Goal: Check status: Check status

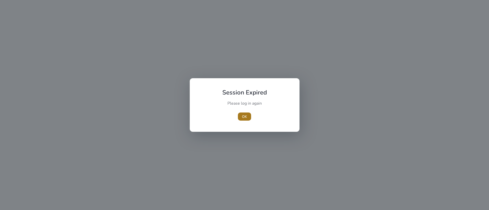
click at [243, 119] on span "OK" at bounding box center [244, 116] width 5 height 5
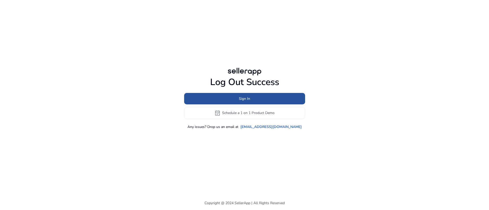
click at [249, 96] on span "Sign In" at bounding box center [244, 98] width 11 height 5
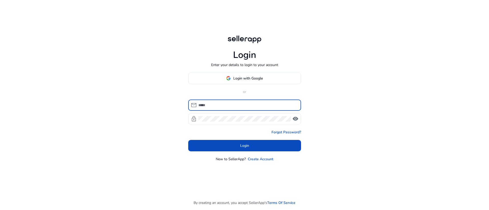
type input "**********"
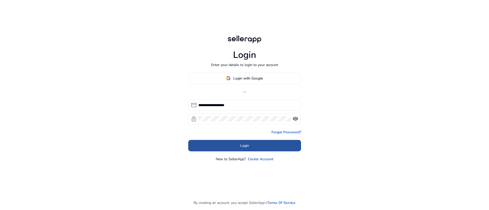
click at [243, 146] on span "Login" at bounding box center [244, 145] width 9 height 5
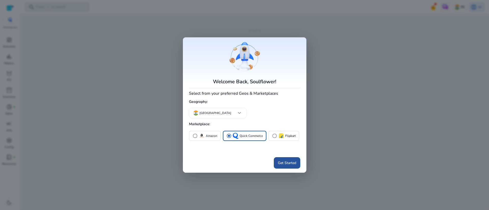
click at [282, 165] on span "Get Started" at bounding box center [287, 163] width 18 height 5
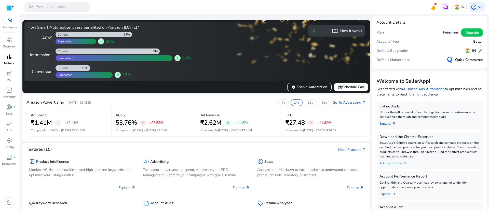
click at [10, 62] on p "Metrics" at bounding box center [9, 63] width 10 height 5
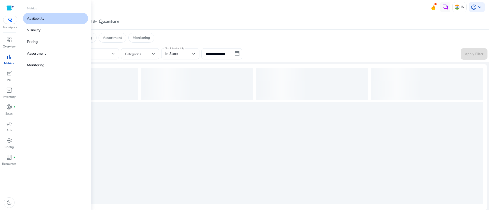
click at [37, 20] on p "Availability" at bounding box center [35, 18] width 17 height 5
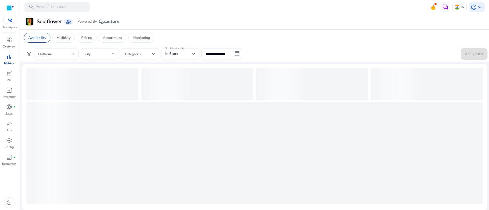
click at [93, 113] on div "loading" at bounding box center [254, 154] width 456 height 102
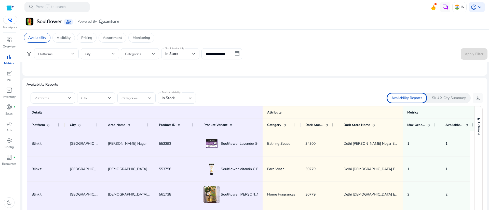
scroll to position [290, 0]
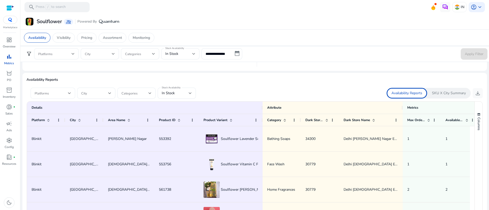
click at [62, 94] on span at bounding box center [51, 94] width 33 height 6
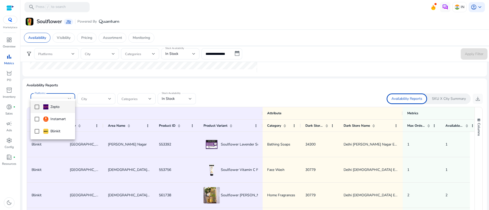
scroll to position [294, 0]
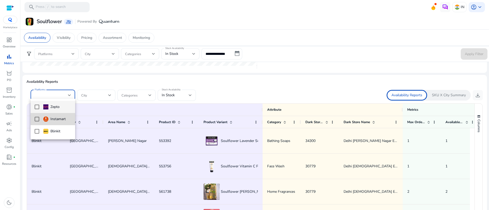
click at [39, 120] on mat-option "Instamart" at bounding box center [53, 119] width 45 height 12
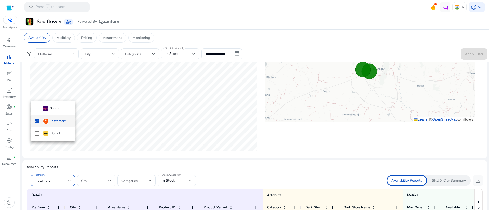
scroll to position [379, 0]
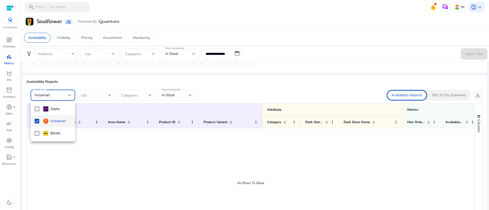
click at [187, 95] on div at bounding box center [244, 105] width 489 height 210
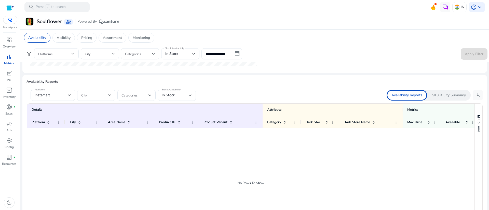
click at [186, 98] on div "In Stock" at bounding box center [175, 96] width 27 height 6
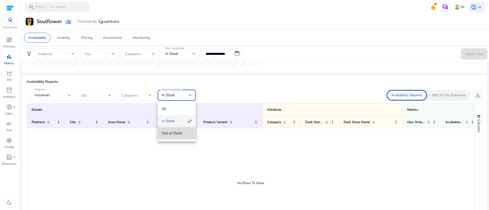
click at [174, 138] on mat-option "Out of Stock" at bounding box center [177, 133] width 38 height 12
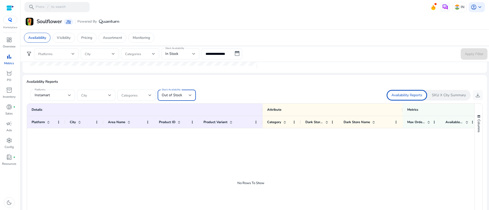
scroll to position [0, 0]
click at [276, 90] on div "Availability Reports Platforms Instamart City Categories Stock Availability Out…" at bounding box center [254, 166] width 456 height 175
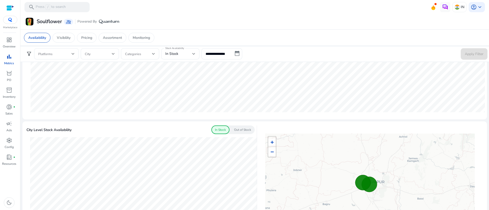
scroll to position [136, 0]
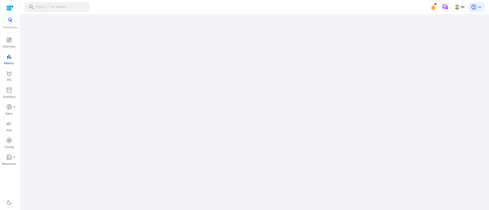
click at [9, 61] on p "Metrics" at bounding box center [9, 63] width 10 height 5
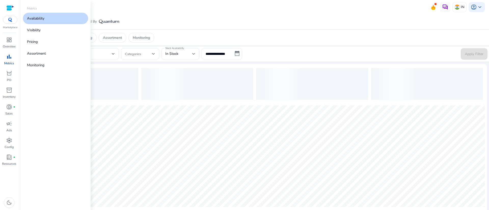
click at [45, 18] on link "Availability" at bounding box center [55, 18] width 65 height 11
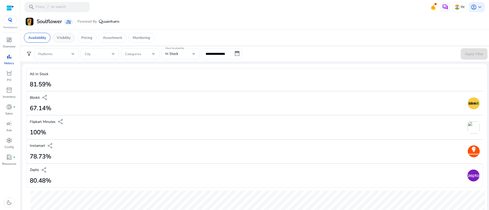
click at [69, 37] on p "Visibility" at bounding box center [64, 37] width 14 height 5
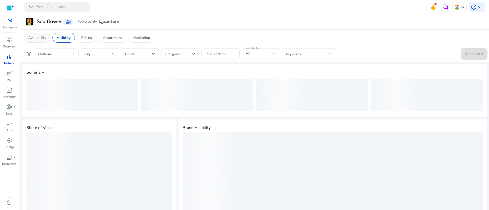
click at [30, 38] on p "Availability" at bounding box center [37, 37] width 18 height 5
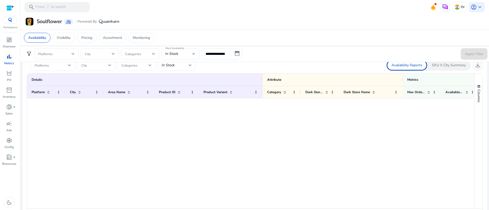
scroll to position [308, 0]
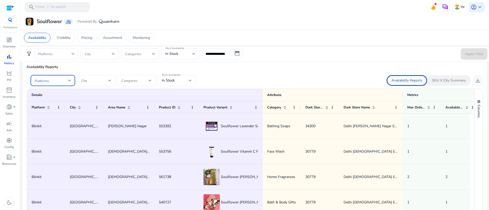
click at [67, 83] on span at bounding box center [51, 81] width 33 height 6
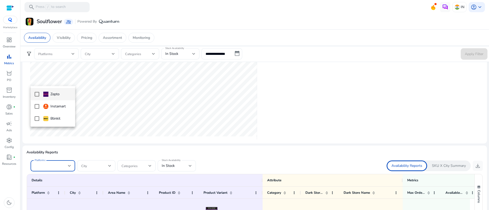
scroll to position [394, 0]
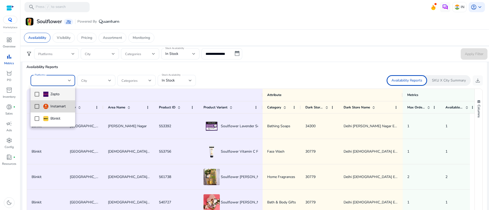
click at [36, 108] on mat-pseudo-checkbox at bounding box center [37, 106] width 5 height 5
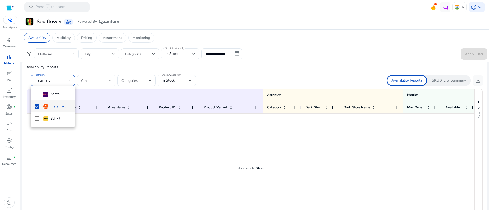
click at [141, 124] on div at bounding box center [244, 105] width 489 height 210
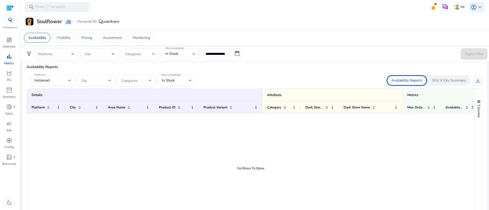
drag, startPoint x: 188, startPoint y: 91, endPoint x: 177, endPoint y: 84, distance: 13.0
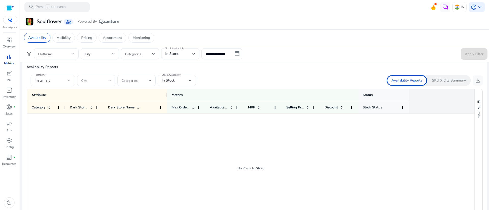
click at [177, 84] on div "In Stock" at bounding box center [177, 80] width 30 height 11
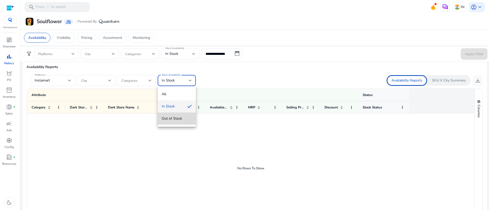
click at [175, 119] on span "Out of Stock" at bounding box center [177, 119] width 30 height 6
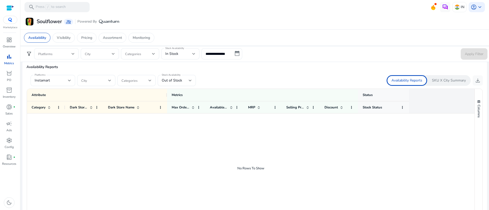
click at [132, 156] on div at bounding box center [250, 169] width 447 height 110
click at [64, 38] on p "Visibility" at bounding box center [64, 37] width 14 height 5
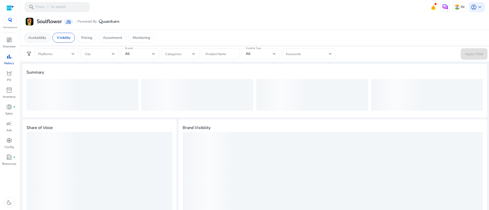
click at [39, 37] on p "Availability" at bounding box center [37, 37] width 18 height 5
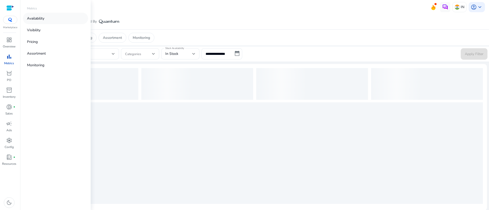
click at [35, 21] on p "Availability" at bounding box center [35, 18] width 17 height 5
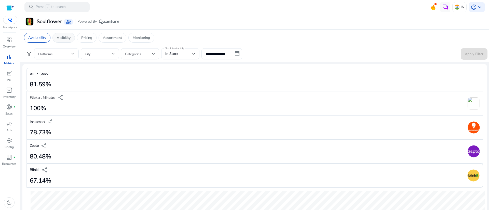
click at [61, 40] on div "Visibility" at bounding box center [63, 38] width 22 height 10
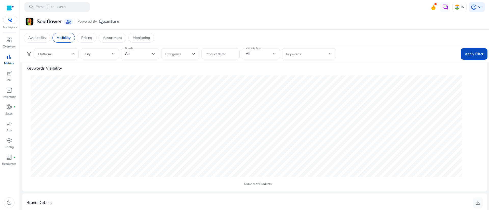
scroll to position [95, 0]
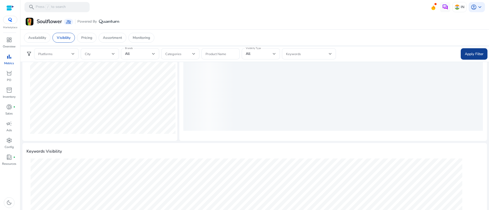
drag, startPoint x: 485, startPoint y: 70, endPoint x: 479, endPoint y: 55, distance: 16.4
click at [479, 55] on mat-sidenav-content "search Press / to search IN account_circle keyboard_arrow_down We are getting t…" at bounding box center [254, 105] width 468 height 210
click at [66, 55] on span at bounding box center [54, 54] width 33 height 6
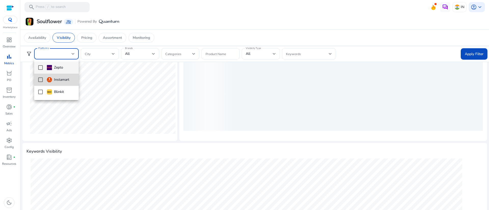
click at [39, 79] on mat-pseudo-checkbox at bounding box center [40, 80] width 5 height 5
click at [263, 94] on div at bounding box center [244, 105] width 489 height 210
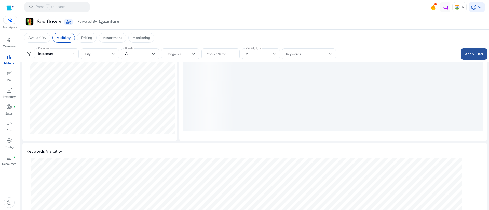
click at [460, 51] on span at bounding box center [473, 54] width 27 height 12
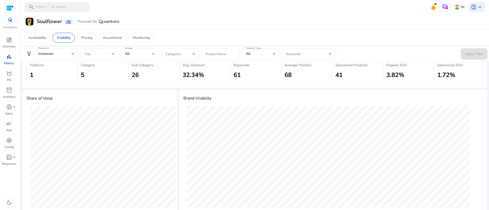
scroll to position [0, 0]
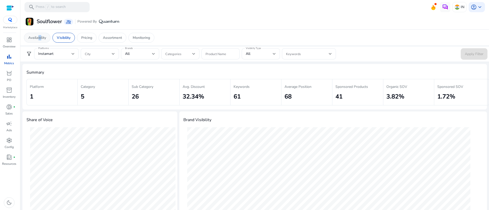
drag, startPoint x: 38, startPoint y: 33, endPoint x: 41, endPoint y: 37, distance: 5.2
click at [41, 37] on div "Availability" at bounding box center [37, 38] width 26 height 10
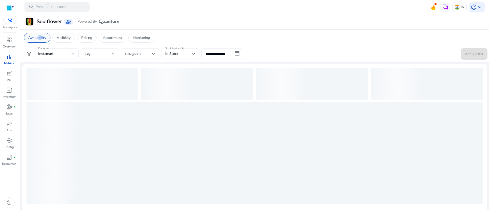
click at [41, 37] on p "Availability" at bounding box center [37, 37] width 18 height 5
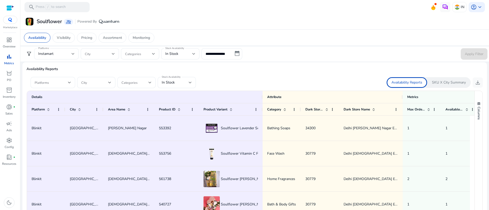
scroll to position [393, 0]
click at [57, 84] on span at bounding box center [51, 82] width 33 height 6
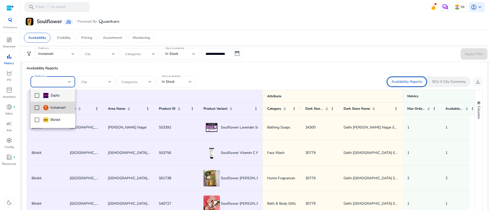
click at [37, 106] on mat-pseudo-checkbox at bounding box center [37, 108] width 5 height 5
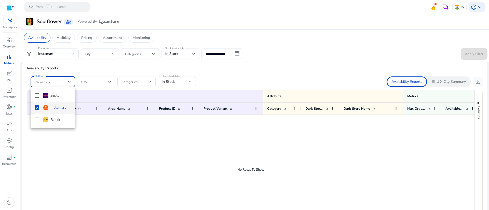
click at [201, 142] on div at bounding box center [244, 105] width 489 height 210
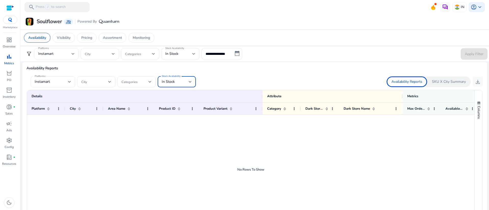
click at [171, 81] on span "In Stock" at bounding box center [168, 81] width 13 height 5
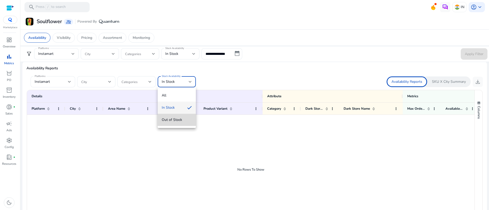
click at [172, 120] on span "Out of Stock" at bounding box center [177, 120] width 30 height 6
